Goal: Task Accomplishment & Management: Manage account settings

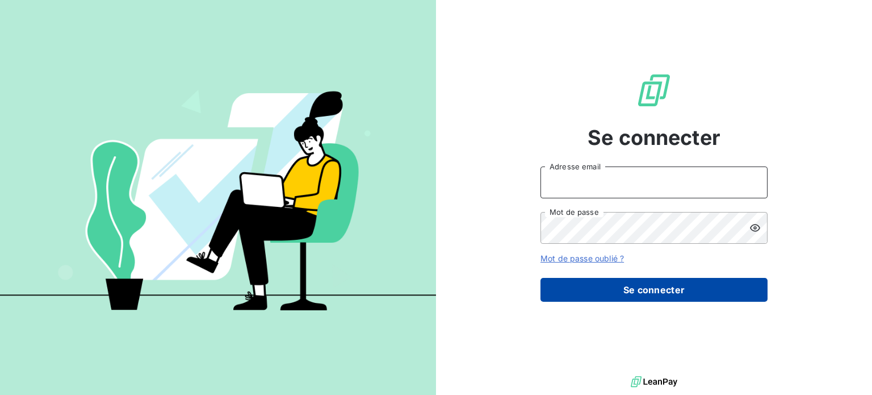
type input "[EMAIL_ADDRESS][DOMAIN_NAME]"
click at [678, 287] on button "Se connecter" at bounding box center [654, 290] width 227 height 24
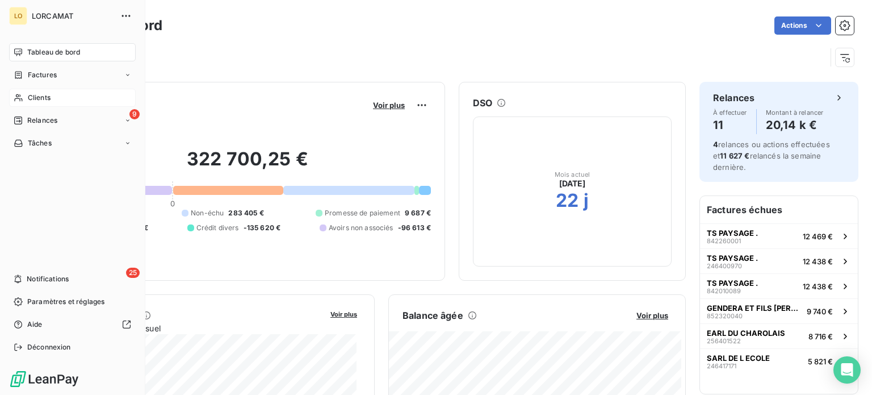
click at [28, 97] on span "Clients" at bounding box center [39, 98] width 23 height 10
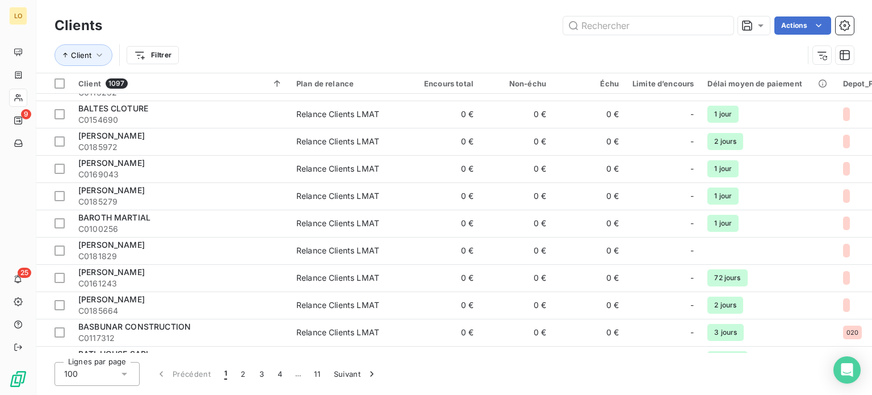
scroll to position [1136, 0]
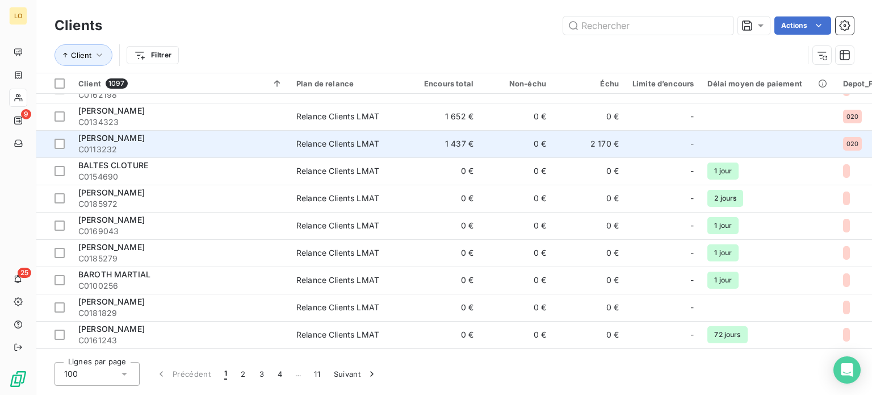
click at [136, 133] on span "[PERSON_NAME]" at bounding box center [111, 138] width 66 height 10
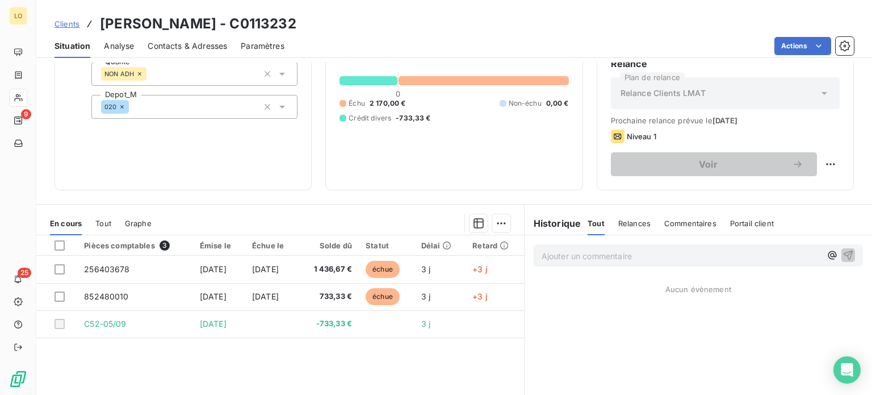
scroll to position [114, 0]
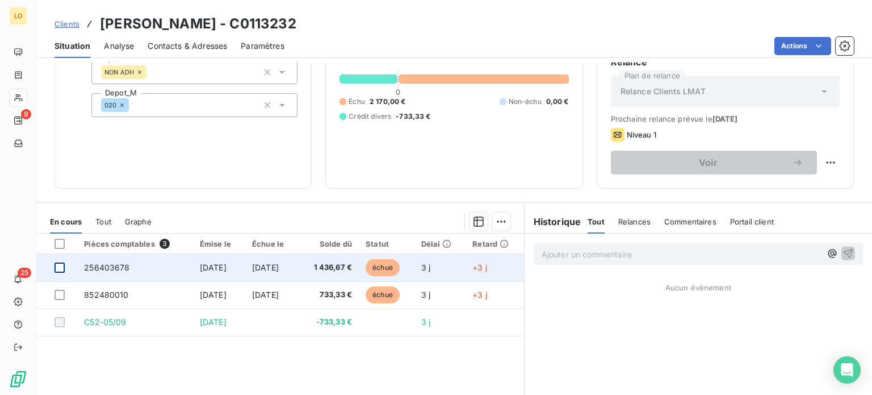
click at [60, 265] on div at bounding box center [60, 267] width 10 height 10
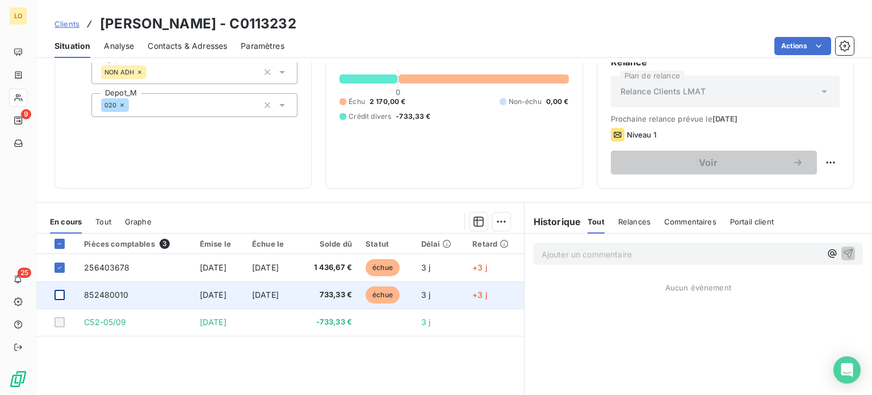
click at [58, 298] on div at bounding box center [60, 295] width 10 height 10
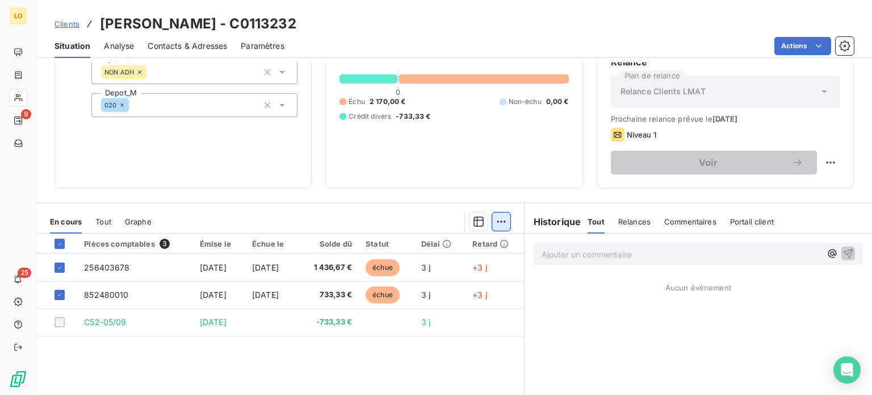
click at [499, 219] on html "LO 9 25 Clients [PERSON_NAME] - C0113232 Situation Analyse Contacts & Adresses …" at bounding box center [436, 197] width 872 height 395
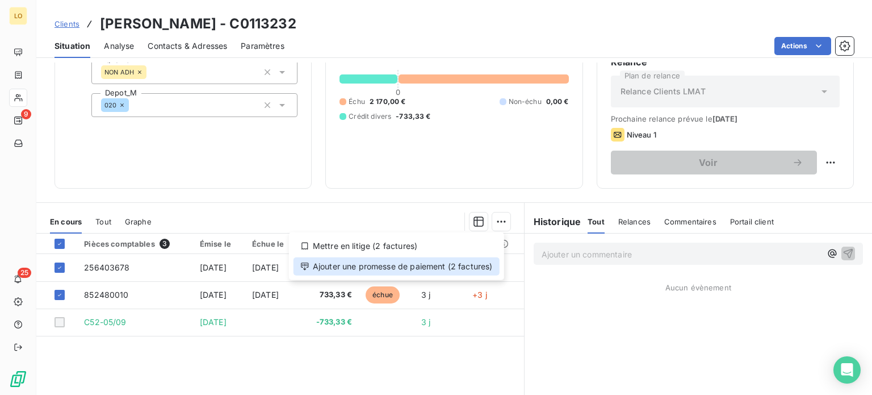
click at [447, 263] on div "Ajouter une promesse de paiement (2 factures)" at bounding box center [397, 266] width 206 height 18
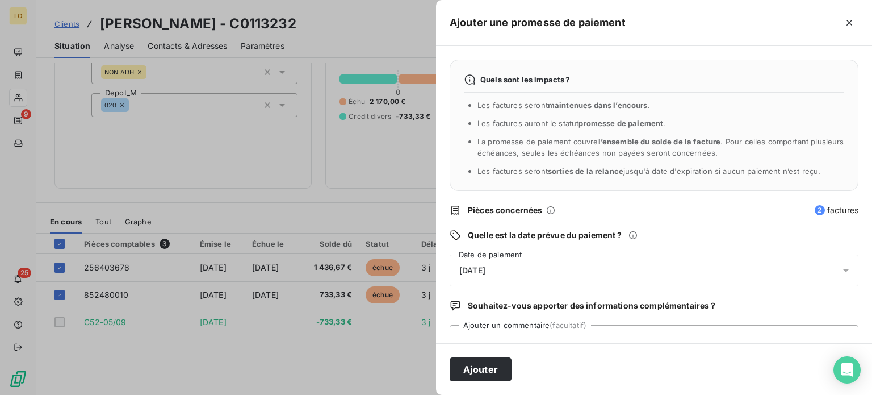
click at [512, 266] on div "[DATE]" at bounding box center [654, 270] width 409 height 32
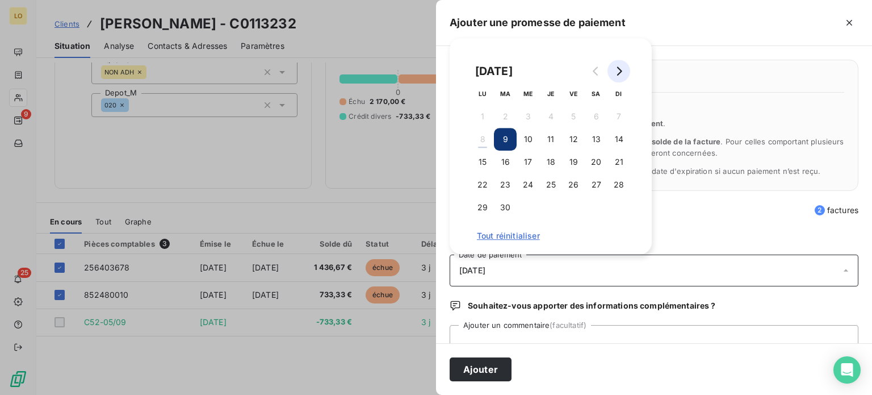
click at [618, 71] on icon "Go to next month" at bounding box center [618, 70] width 9 height 9
click at [620, 70] on icon "Go to next month" at bounding box center [619, 70] width 5 height 9
click at [531, 140] on button "5" at bounding box center [528, 139] width 23 height 23
click at [550, 139] on button "6" at bounding box center [550, 139] width 23 height 23
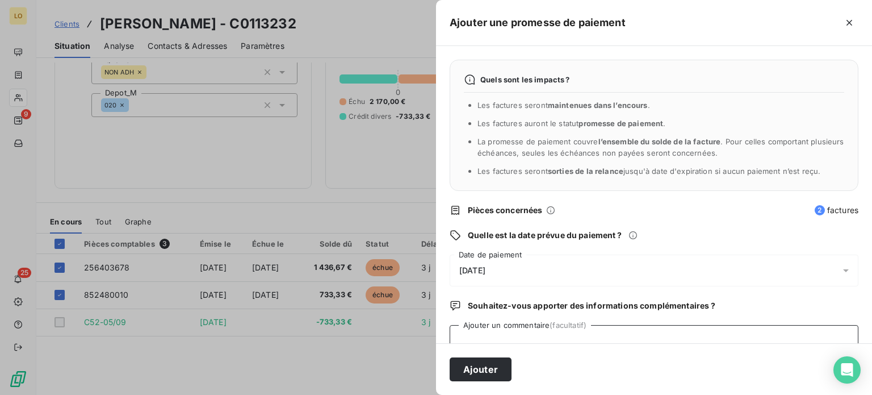
click at [495, 336] on textarea "Ajouter un commentaire (facultatif)" at bounding box center [654, 346] width 409 height 43
click at [502, 336] on textarea "Ajouter un commentaire (facultatif)" at bounding box center [654, 346] width 409 height 43
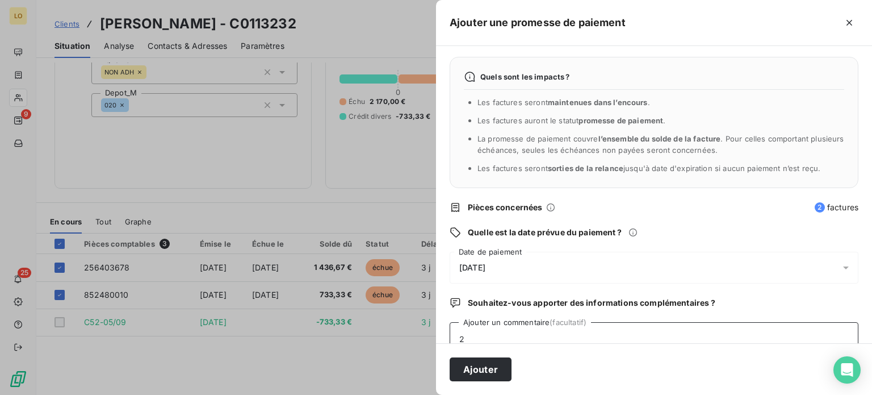
type textarea "2"
type textarea "q"
type textarea "r"
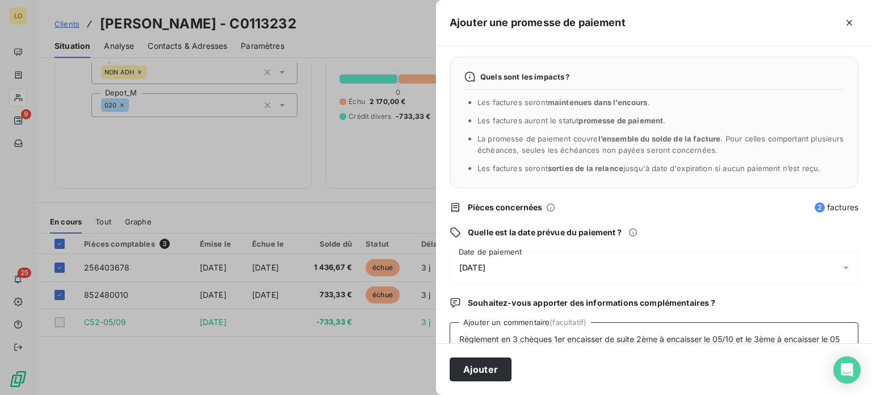
scroll to position [12, 0]
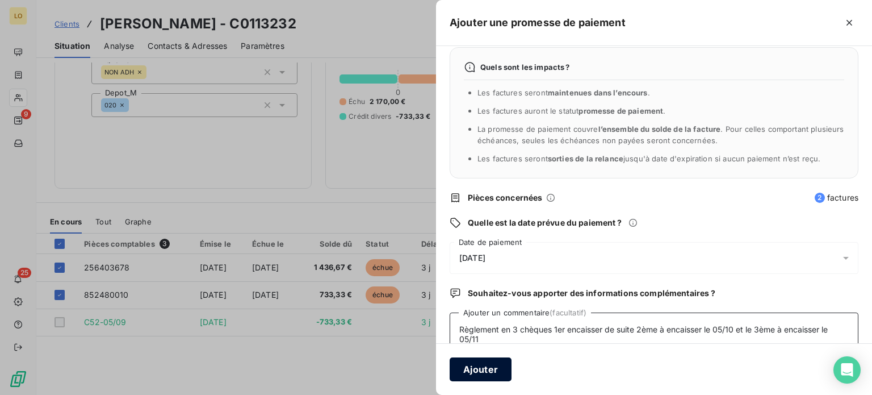
type textarea "Règlement en 3 chèques 1er encaisser de suite 2ème à encaisser le 05/10 et le 3…"
click at [497, 371] on button "Ajouter" at bounding box center [481, 369] width 62 height 24
